Goal: Task Accomplishment & Management: Manage account settings

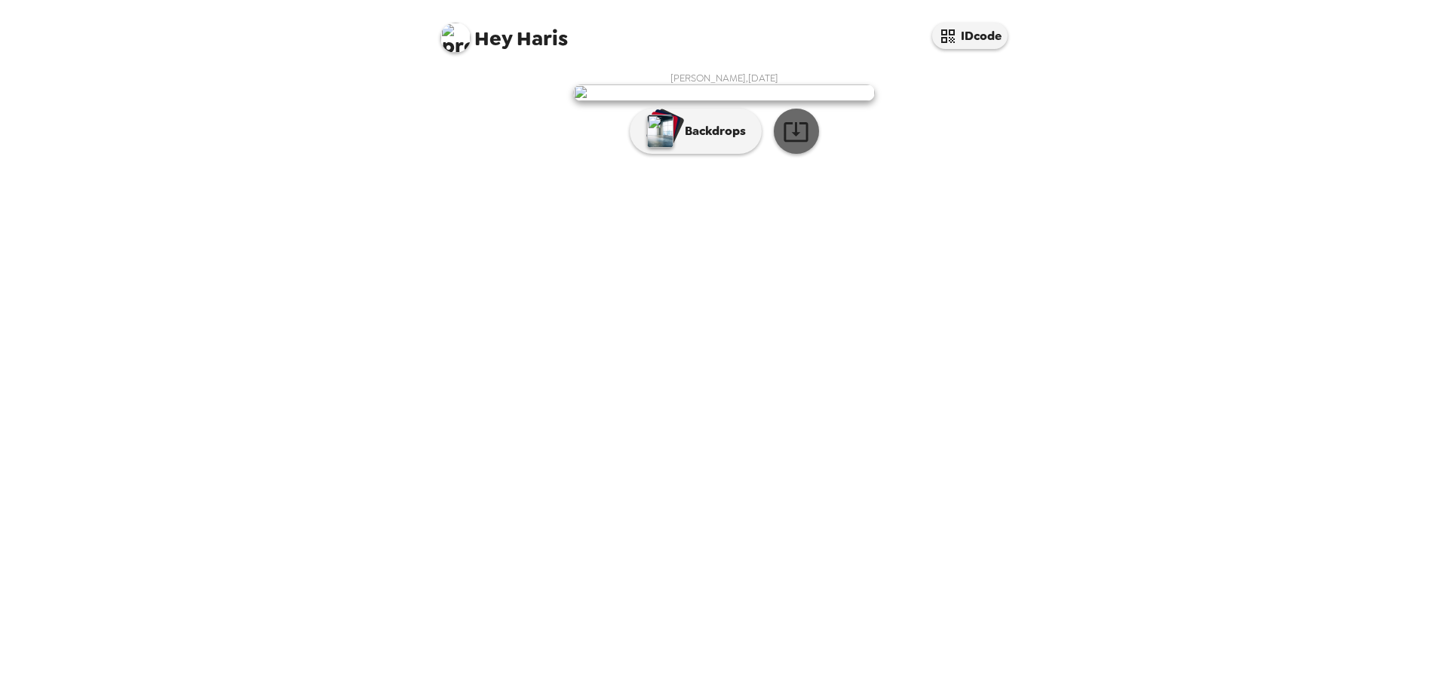
click at [793, 145] on icon "button" at bounding box center [796, 131] width 26 height 26
